Goal: Task Accomplishment & Management: Manage account settings

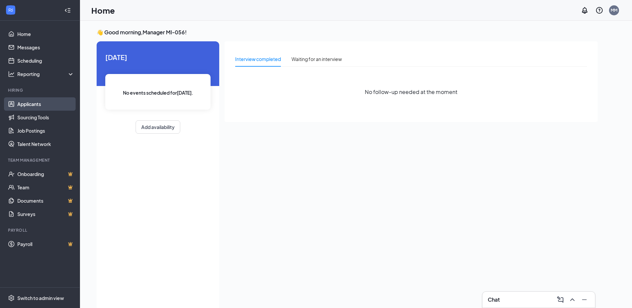
click at [36, 98] on link "Applicants" at bounding box center [45, 103] width 57 height 13
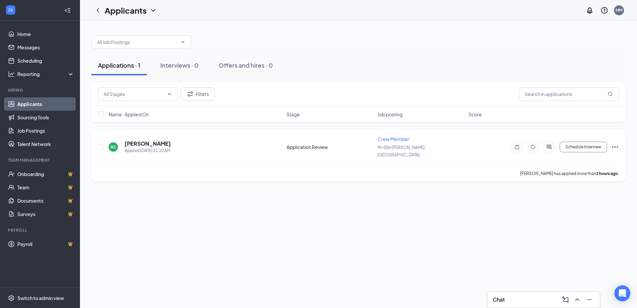
click at [188, 140] on div "RS [PERSON_NAME] Applied [DATE] 11:10 AM" at bounding box center [196, 147] width 174 height 14
click at [189, 144] on div "RS [PERSON_NAME] Applied [DATE] 11:10 AM" at bounding box center [196, 147] width 174 height 14
click at [157, 140] on h5 "[PERSON_NAME]" at bounding box center [148, 143] width 46 height 7
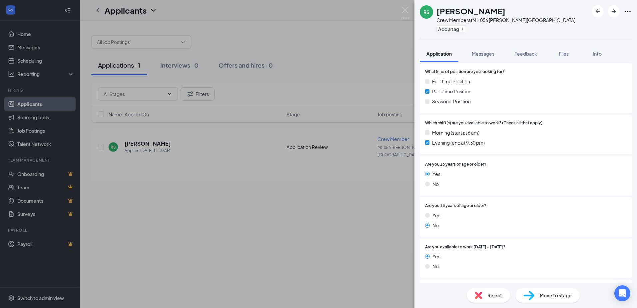
scroll to position [100, 0]
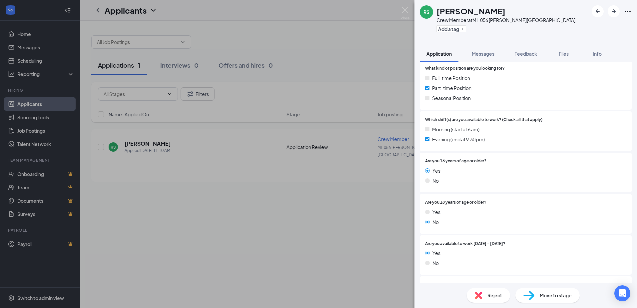
drag, startPoint x: 527, startPoint y: 196, endPoint x: 516, endPoint y: 199, distance: 11.3
click at [516, 199] on div "Are you 18 years of age or older? Yes No" at bounding box center [526, 214] width 212 height 40
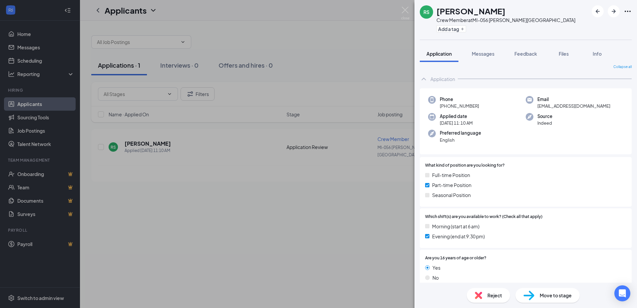
scroll to position [0, 0]
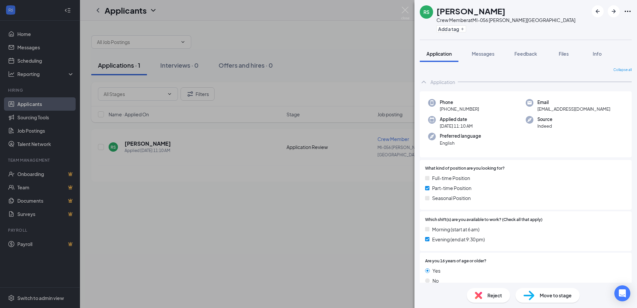
click at [349, 223] on div "RS [PERSON_NAME] Crew Member at MI-056 [PERSON_NAME][GEOGRAPHIC_DATA] Add a tag…" at bounding box center [318, 154] width 637 height 308
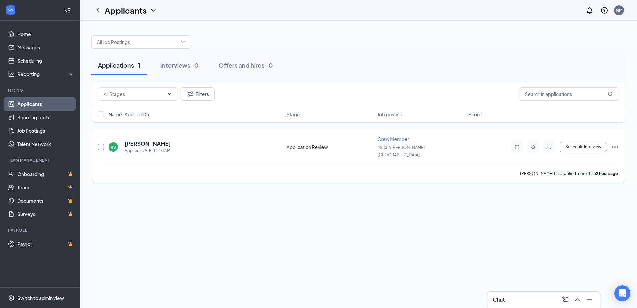
click at [99, 144] on input "checkbox" at bounding box center [101, 147] width 6 height 6
checkbox input "true"
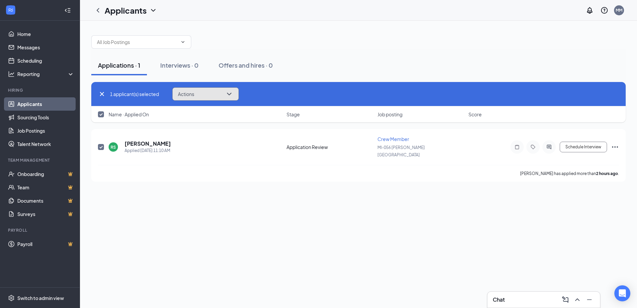
click at [215, 93] on button "Actions" at bounding box center [205, 93] width 67 height 13
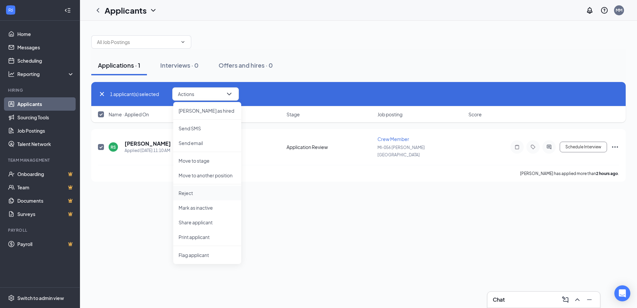
click at [214, 188] on li "Reject" at bounding box center [207, 193] width 68 height 15
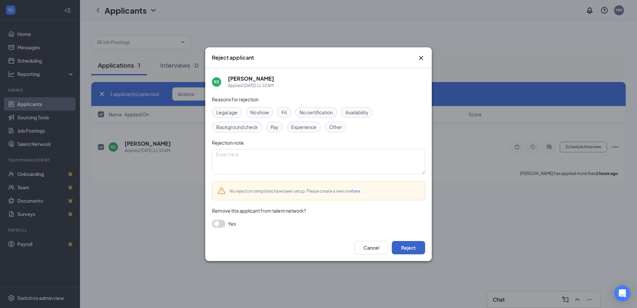
click at [403, 249] on button "Reject" at bounding box center [408, 247] width 33 height 13
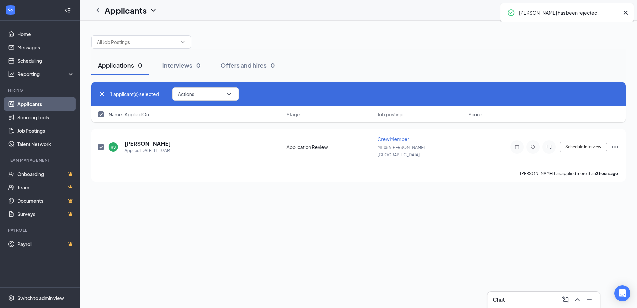
checkbox input "false"
